Goal: Task Accomplishment & Management: Complete application form

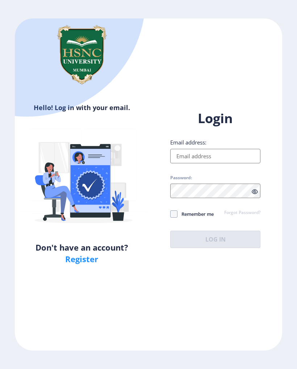
click at [216, 158] on input "Email address:" at bounding box center [215, 156] width 90 height 14
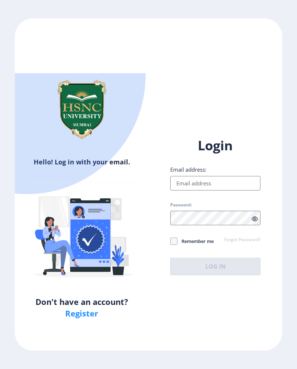
type input "[EMAIL_ADDRESS][DOMAIN_NAME]"
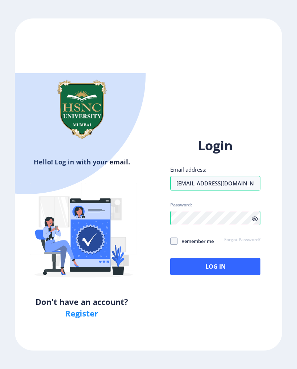
click at [173, 237] on span at bounding box center [173, 240] width 7 height 7
click at [170, 241] on input "Remember me" at bounding box center [170, 241] width 0 height 0
checkbox input "true"
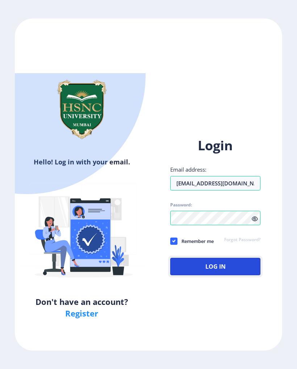
click at [211, 258] on button "Log In" at bounding box center [215, 266] width 90 height 17
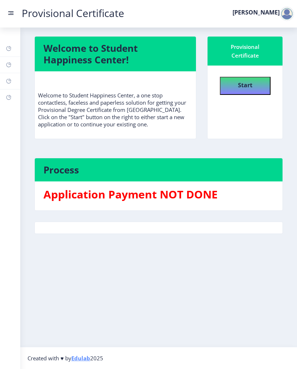
click at [255, 88] on button "Start" at bounding box center [245, 86] width 51 height 18
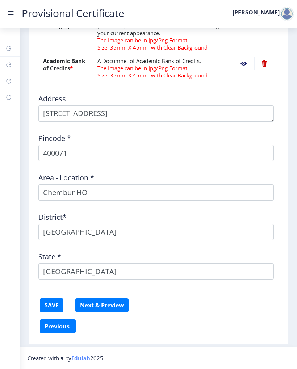
scroll to position [242, 0]
click at [103, 302] on button "Next & Preview" at bounding box center [101, 305] width 53 height 14
click at [53, 308] on button "SAVE" at bounding box center [52, 305] width 24 height 14
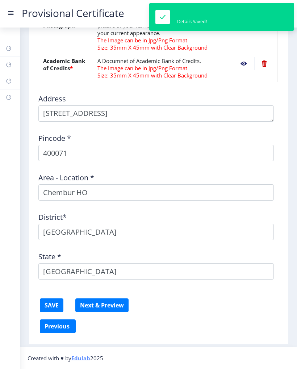
click at [112, 303] on button "Next & Preview" at bounding box center [101, 305] width 53 height 14
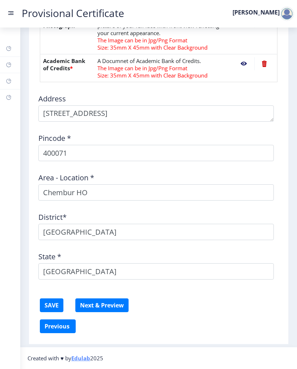
click at [115, 305] on button "Next & Preview" at bounding box center [101, 305] width 53 height 14
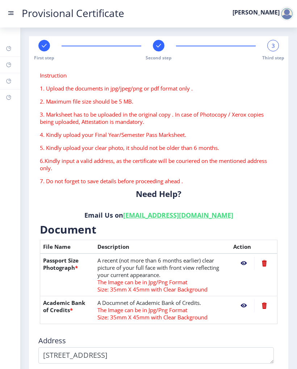
scroll to position [0, 0]
click at [245, 266] on nb-action at bounding box center [243, 262] width 21 height 13
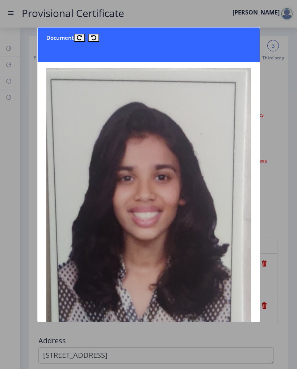
scroll to position [-2, 0]
click at [289, 75] on div at bounding box center [148, 184] width 297 height 369
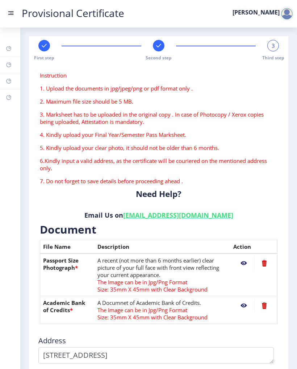
click at [266, 262] on nb-action at bounding box center [264, 262] width 20 height 13
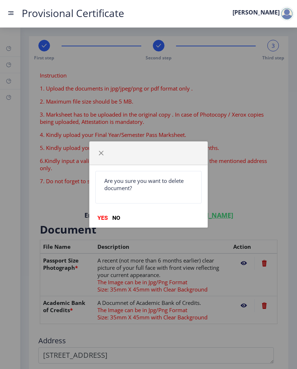
click at [108, 214] on button "YES" at bounding box center [102, 217] width 15 height 7
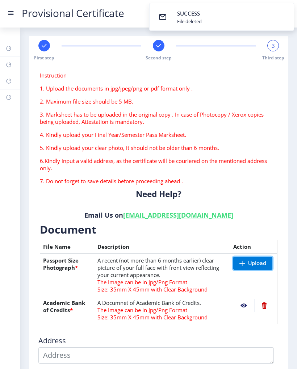
click at [247, 265] on span "Upload" at bounding box center [252, 262] width 39 height 13
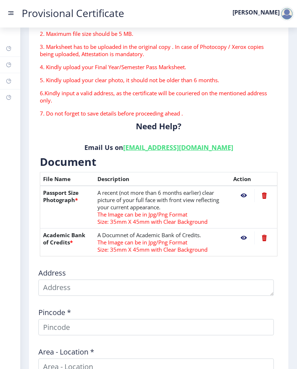
scroll to position [68, 0]
click at [246, 197] on nb-action at bounding box center [243, 194] width 21 height 13
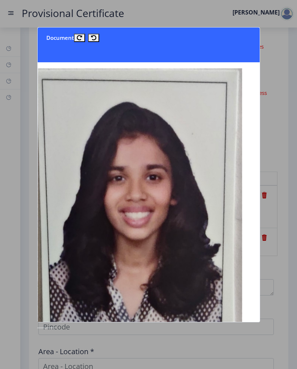
click at [294, 67] on div at bounding box center [148, 184] width 297 height 369
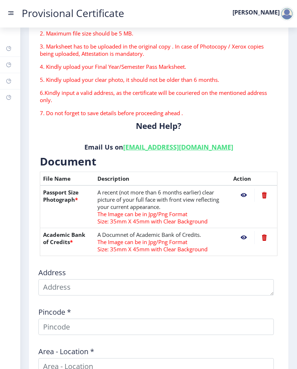
click at [243, 243] on nb-action at bounding box center [243, 237] width 21 height 13
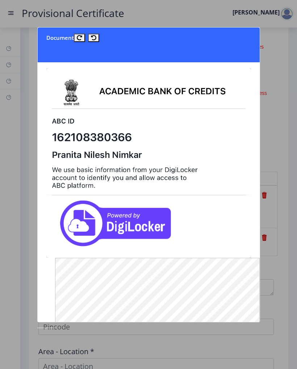
click at [288, 177] on div at bounding box center [148, 184] width 297 height 369
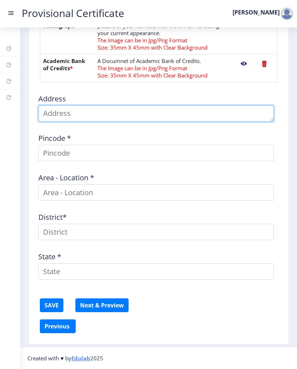
click at [138, 113] on textarea at bounding box center [155, 113] width 235 height 16
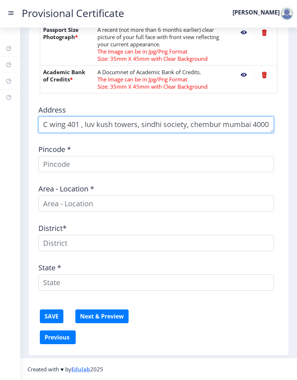
scroll to position [8, 0]
type textarea "[STREET_ADDRESS]"
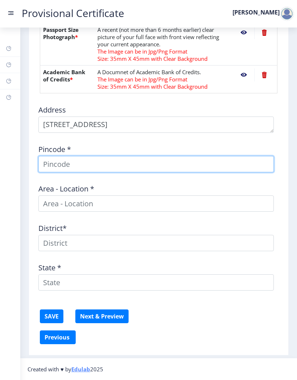
click at [183, 167] on input at bounding box center [155, 164] width 235 height 16
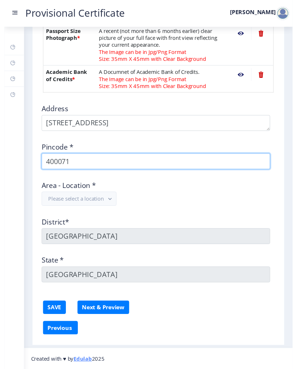
scroll to position [229, 0]
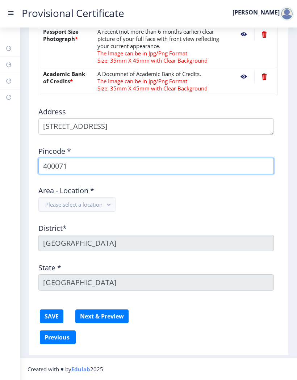
type input "400071"
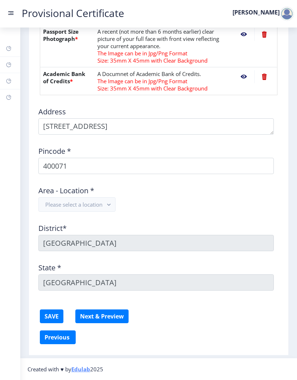
click at [199, 209] on div "Area - Location * Please select a location" at bounding box center [158, 196] width 248 height 32
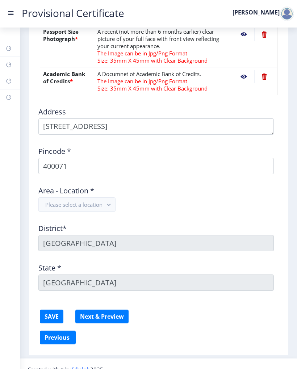
click at [53, 208] on button "Please select a location" at bounding box center [76, 204] width 77 height 14
click at [39, 224] on nb-option "Chembur HO" at bounding box center [77, 222] width 77 height 14
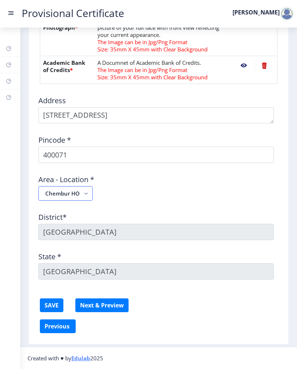
scroll to position [240, 0]
click at [96, 302] on button "Next & Preview" at bounding box center [101, 305] width 53 height 14
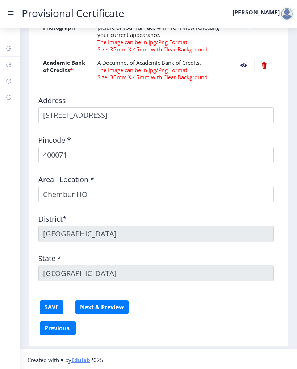
click at [48, 306] on button "SAVE" at bounding box center [52, 307] width 24 height 14
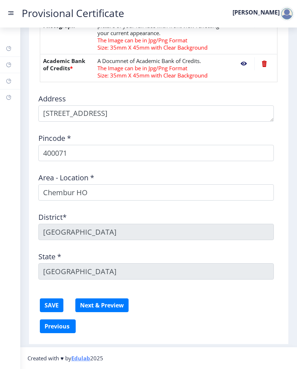
scroll to position [242, 0]
click at [90, 307] on button "Next & Preview" at bounding box center [101, 305] width 53 height 14
click at [241, 70] on nb-action at bounding box center [243, 63] width 21 height 13
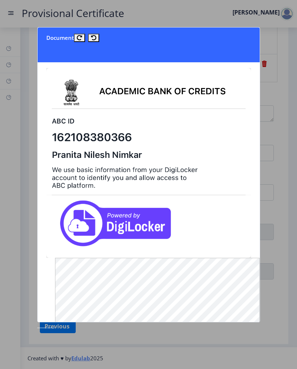
click at [295, 138] on div at bounding box center [148, 184] width 297 height 369
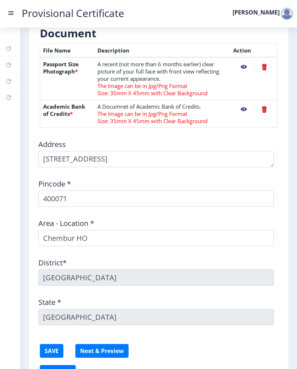
scroll to position [178, 0]
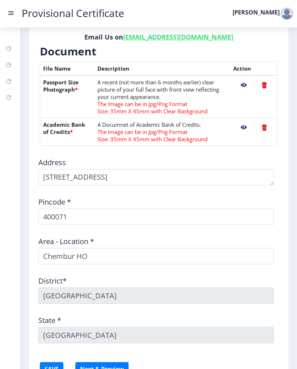
click at [245, 81] on nb-action at bounding box center [243, 85] width 21 height 13
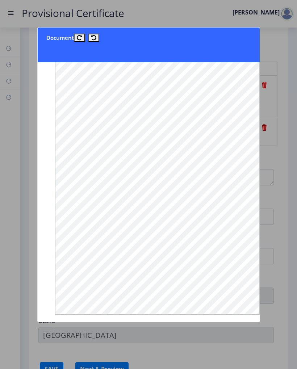
click at [283, 131] on div at bounding box center [148, 184] width 297 height 369
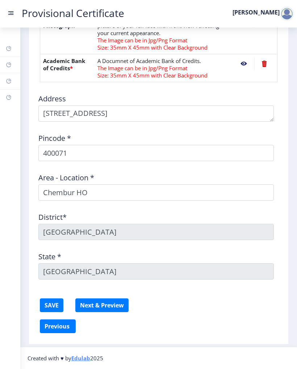
scroll to position [10, 0]
click at [92, 303] on button "Next & Preview" at bounding box center [101, 305] width 53 height 14
click at [94, 305] on button "Next & Preview" at bounding box center [101, 305] width 53 height 14
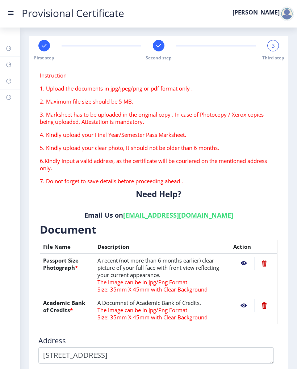
scroll to position [0, 0]
click at [278, 45] on div "3" at bounding box center [273, 46] width 12 height 12
click at [269, 55] on span "Third step" at bounding box center [273, 58] width 22 height 6
click at [275, 52] on div "3 Third step" at bounding box center [273, 50] width 12 height 21
click at [270, 54] on div "3 Third step" at bounding box center [273, 50] width 12 height 21
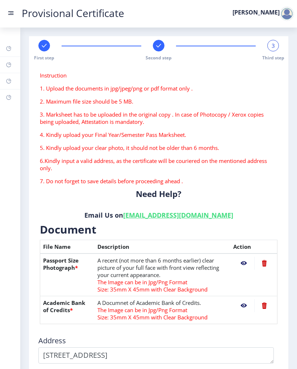
click at [274, 50] on div "3" at bounding box center [273, 46] width 12 height 12
click at [243, 263] on nb-action at bounding box center [243, 262] width 21 height 13
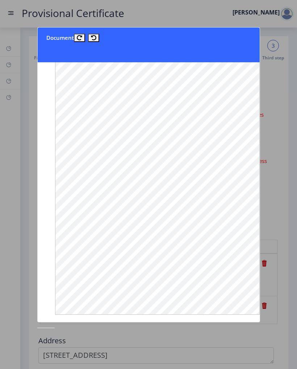
scroll to position [289, 0]
click at [296, 95] on div at bounding box center [148, 184] width 297 height 369
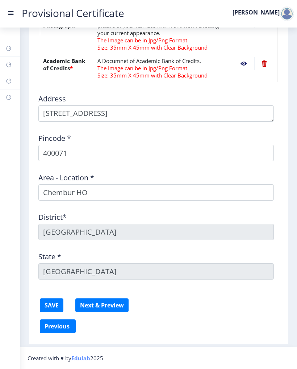
scroll to position [242, 0]
click at [88, 309] on button "Next & Preview" at bounding box center [101, 305] width 53 height 14
click at [51, 303] on button "SAVE" at bounding box center [52, 305] width 24 height 14
